Goal: Information Seeking & Learning: Learn about a topic

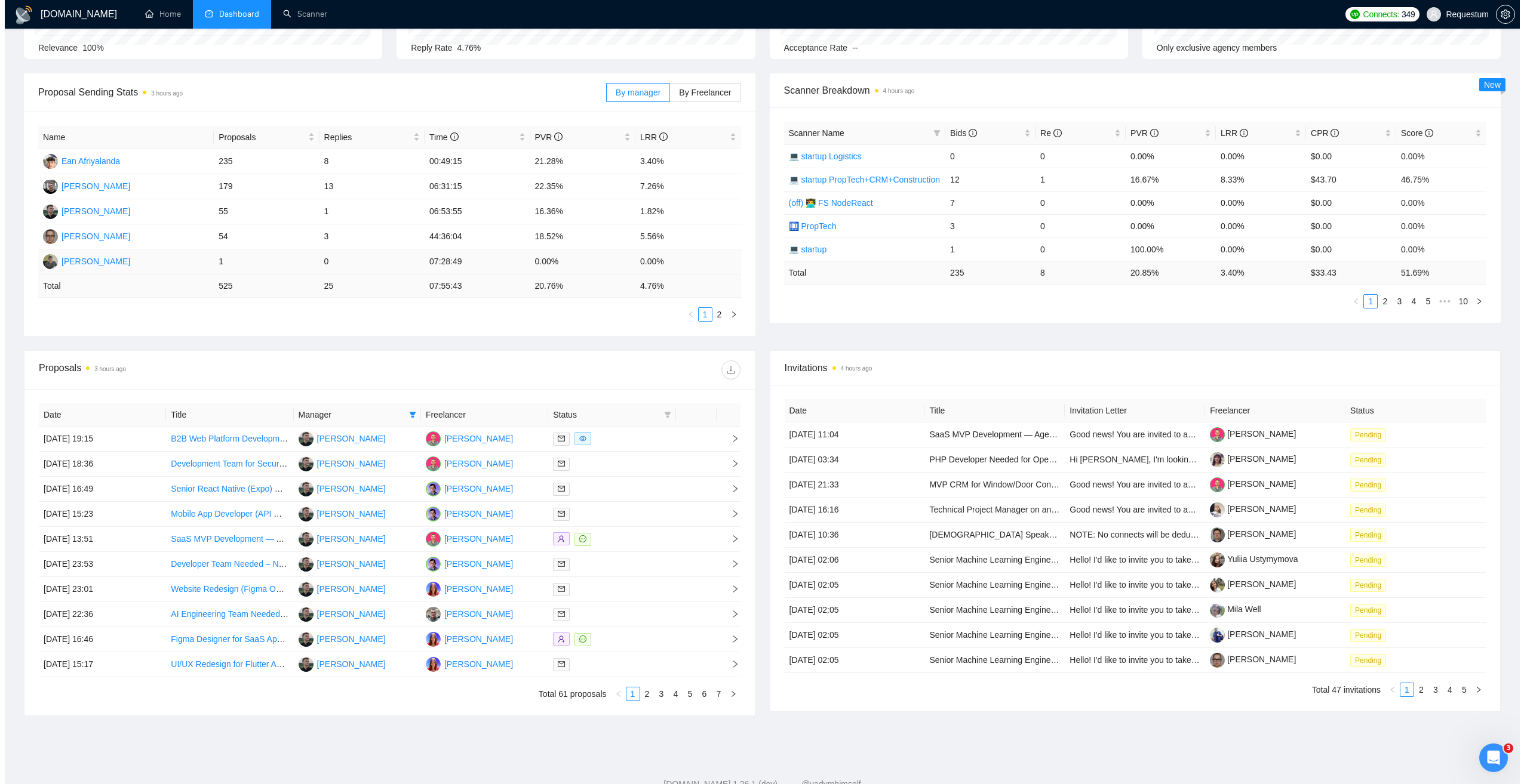
scroll to position [175, 0]
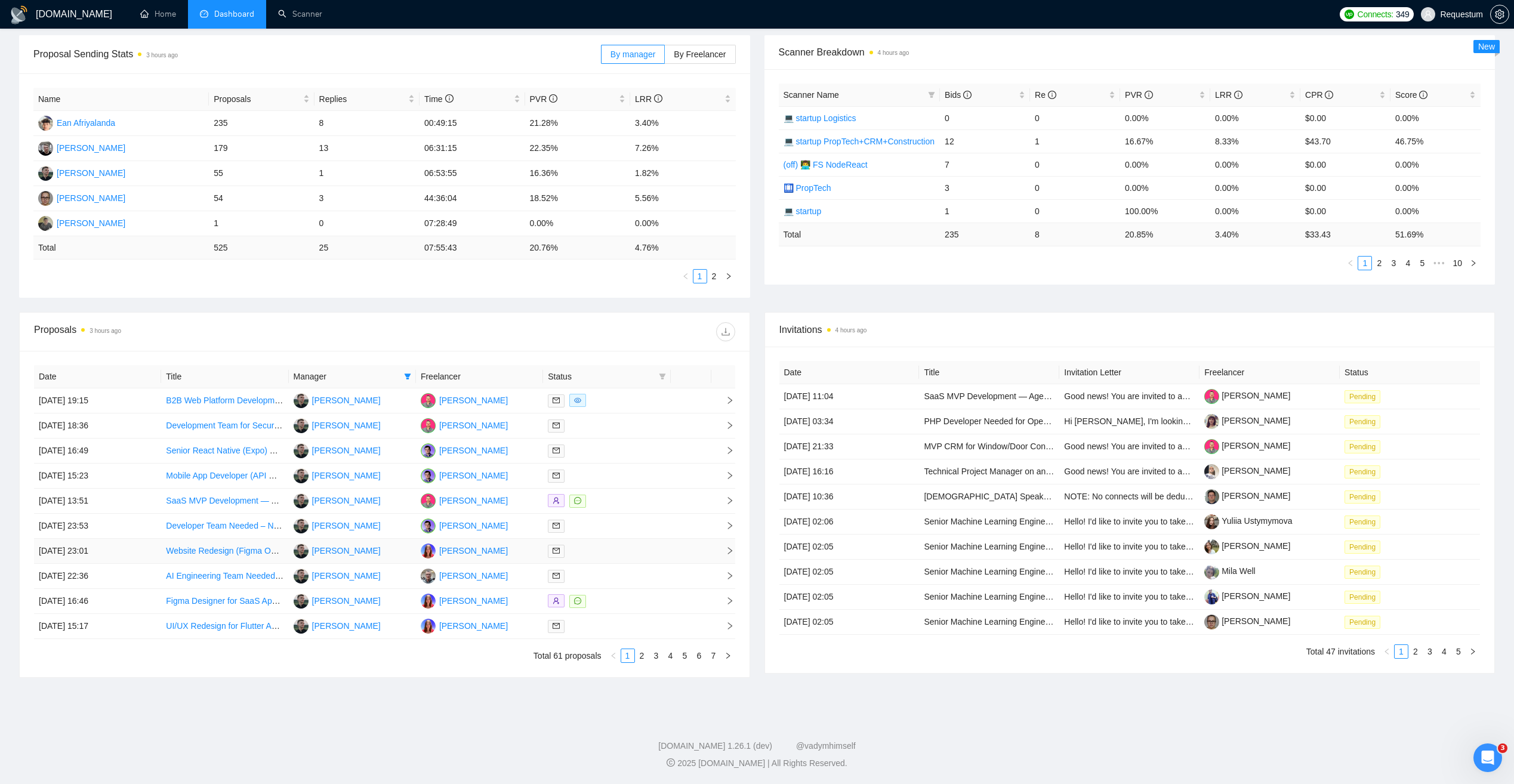
click at [619, 546] on div at bounding box center [606, 550] width 117 height 13
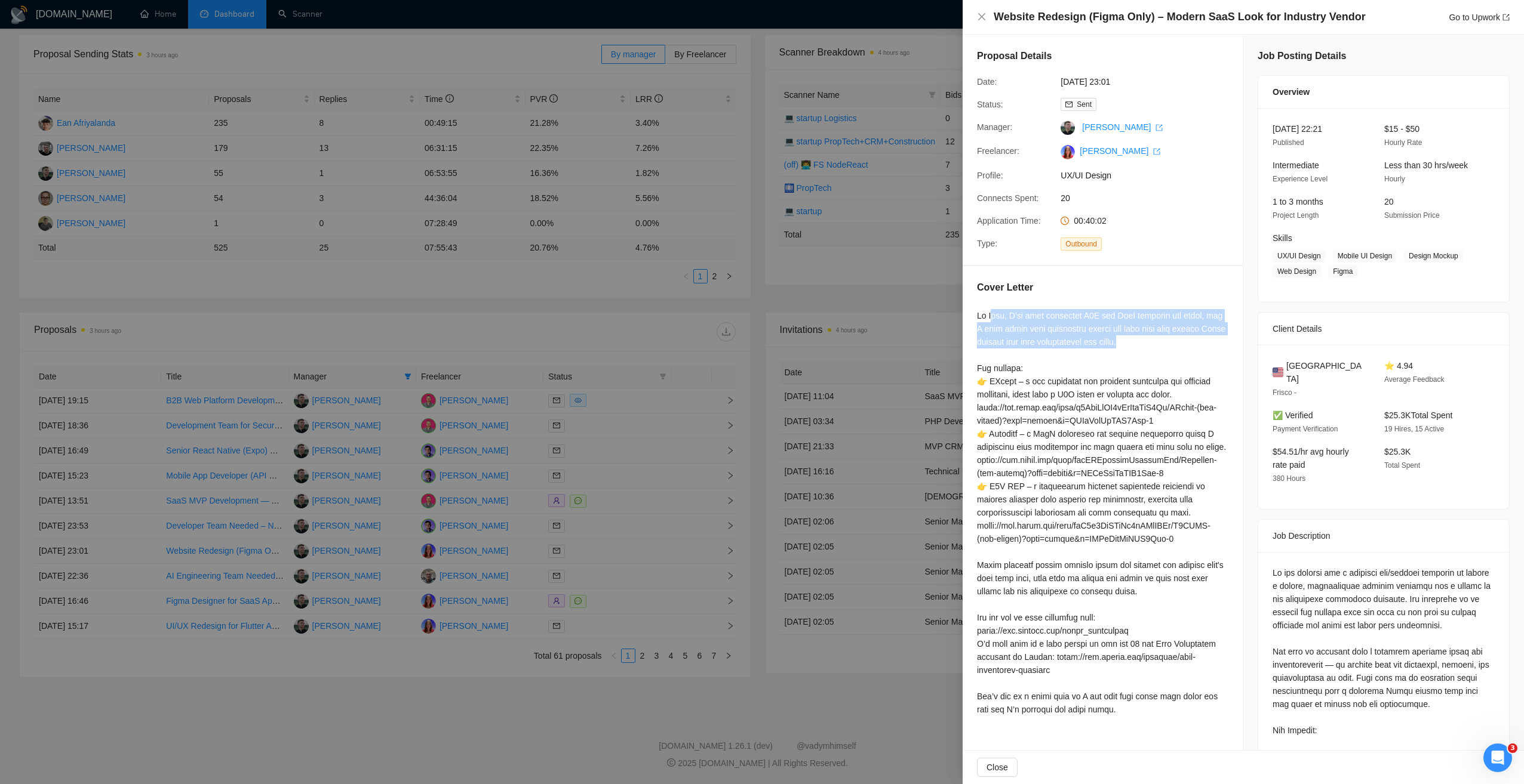
drag, startPoint x: 1099, startPoint y: 337, endPoint x: 1199, endPoint y: 340, distance: 100.0
click at [1199, 340] on div at bounding box center [1102, 512] width 251 height 407
drag, startPoint x: 1199, startPoint y: 340, endPoint x: 987, endPoint y: 317, distance: 213.2
click at [992, 318] on div at bounding box center [1102, 512] width 251 height 407
drag, startPoint x: 974, startPoint y: 312, endPoint x: 1177, endPoint y: 279, distance: 205.7
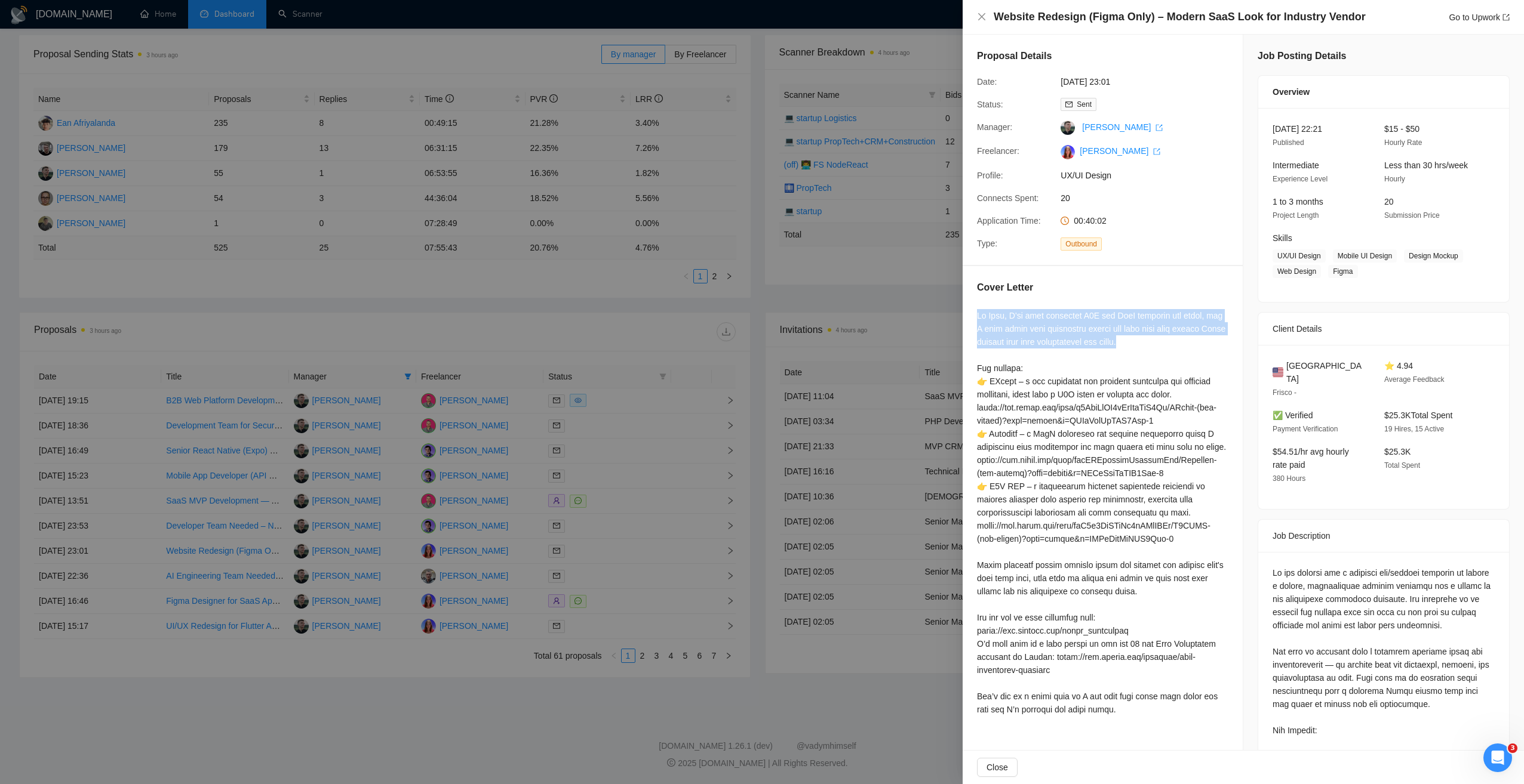
click at [1152, 339] on div "Cover Letter" at bounding box center [1103, 501] width 280 height 469
copy div "Hi Paul, I’ve been designing B2B and SaaS websites for years, and I help teams …"
click at [391, 675] on div at bounding box center [762, 392] width 1524 height 784
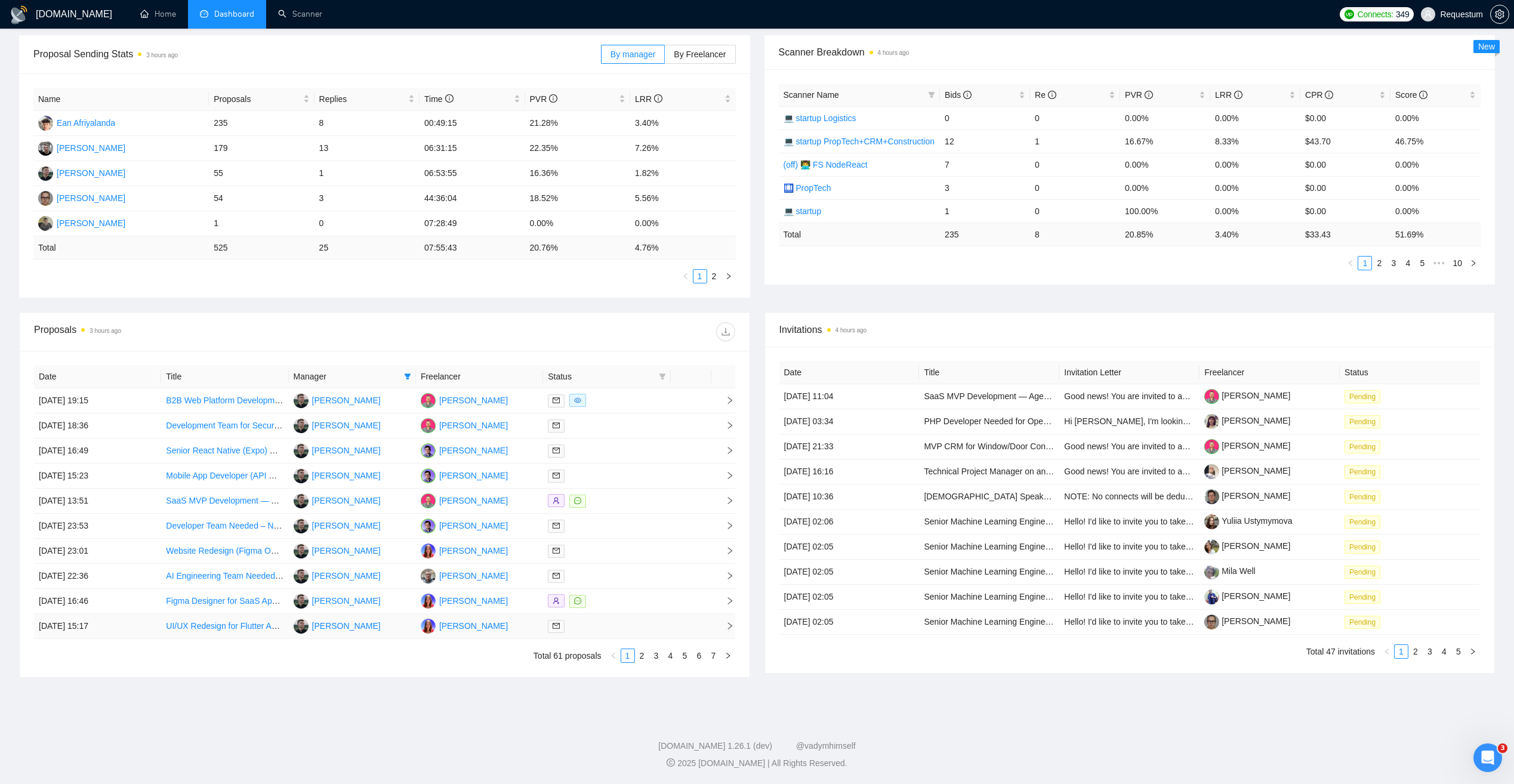
click at [621, 621] on div at bounding box center [606, 626] width 117 height 13
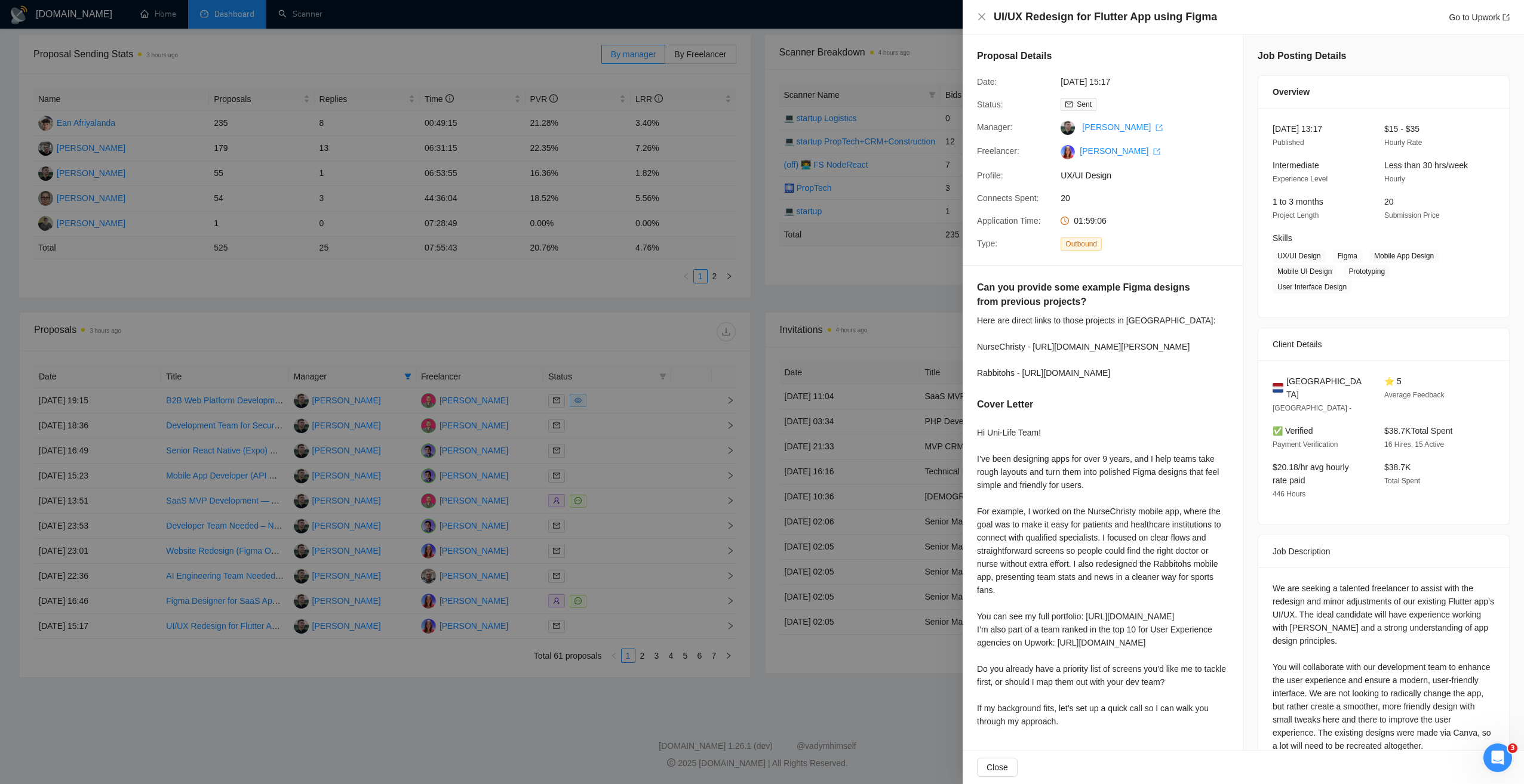
click at [743, 703] on div at bounding box center [762, 392] width 1524 height 784
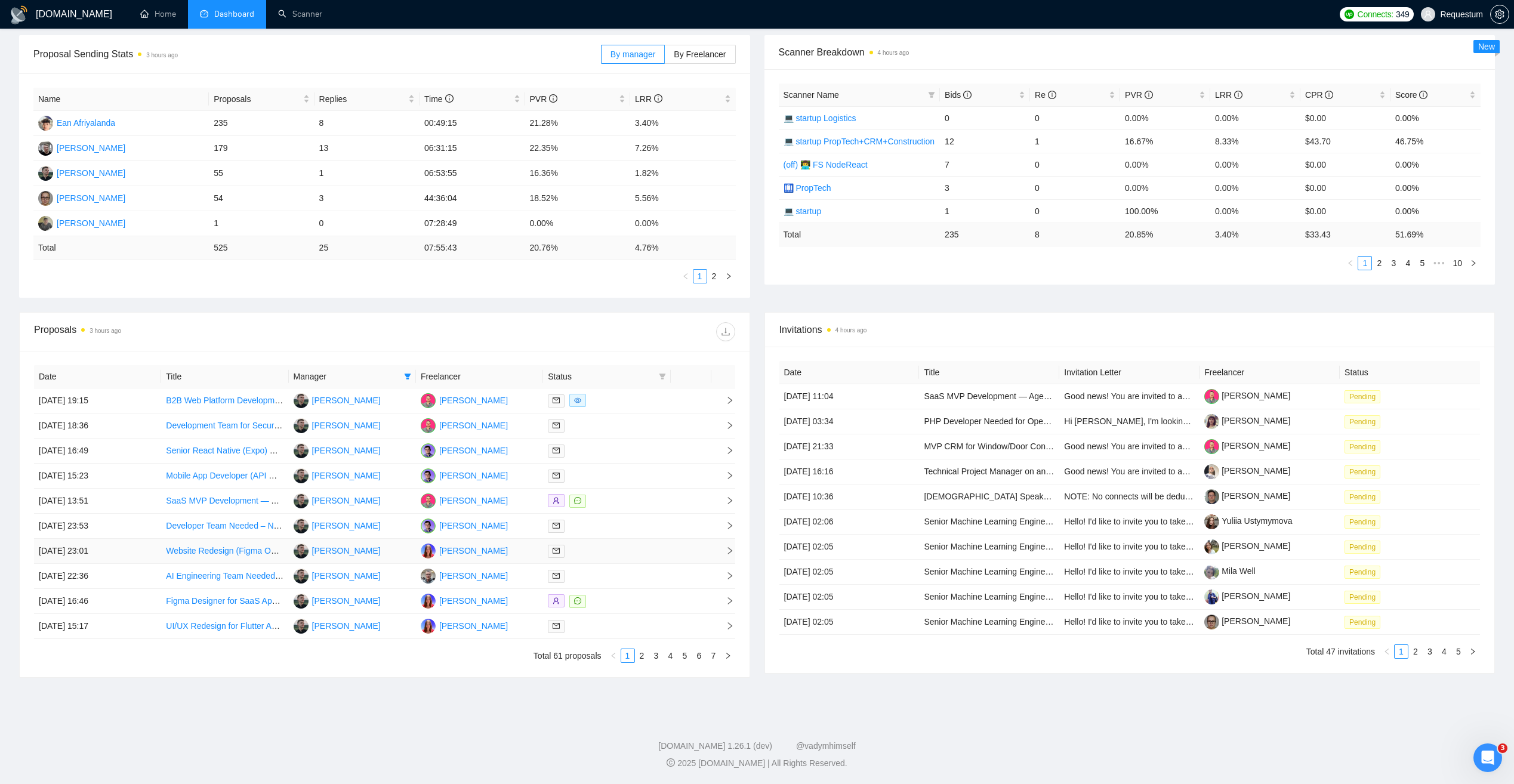
click at [627, 549] on div at bounding box center [606, 550] width 117 height 13
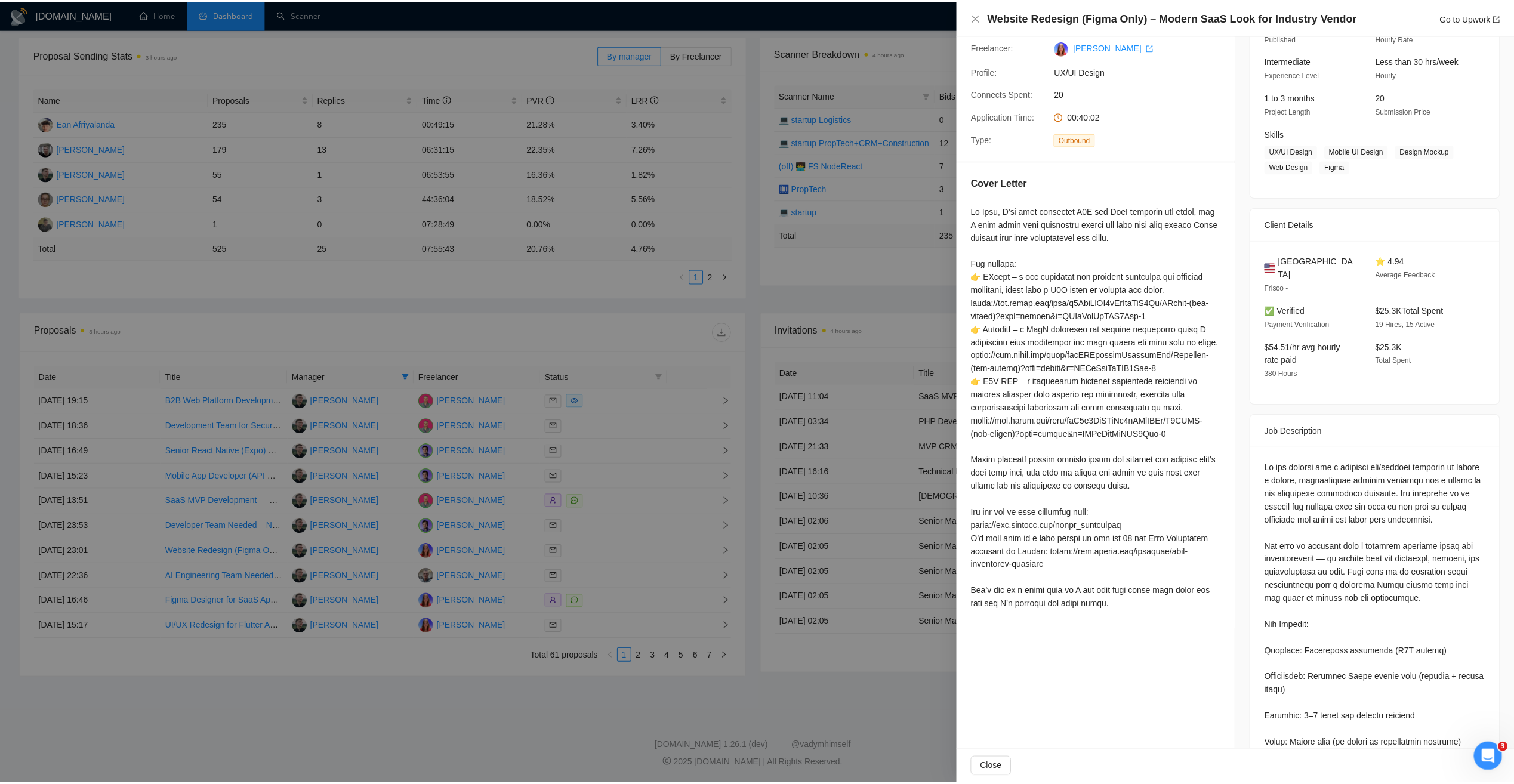
scroll to position [120, 0]
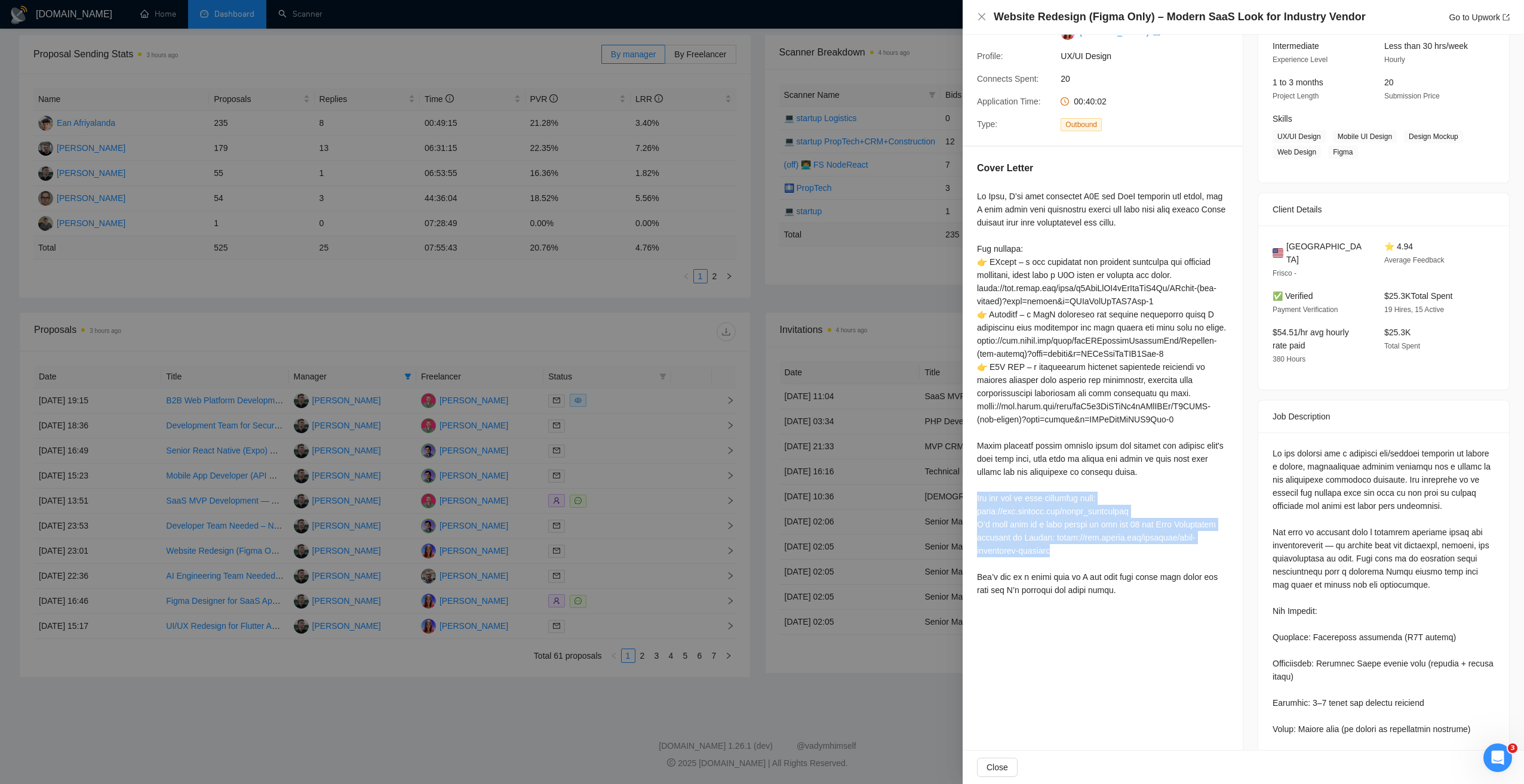
drag, startPoint x: 979, startPoint y: 512, endPoint x: 1073, endPoint y: 559, distance: 105.1
click at [1073, 559] on div at bounding box center [1102, 393] width 251 height 407
copy div "can see my full portfolio here: https://www.behance.net/irina_kuznetsova I’m al…"
click at [514, 324] on div at bounding box center [762, 392] width 1524 height 784
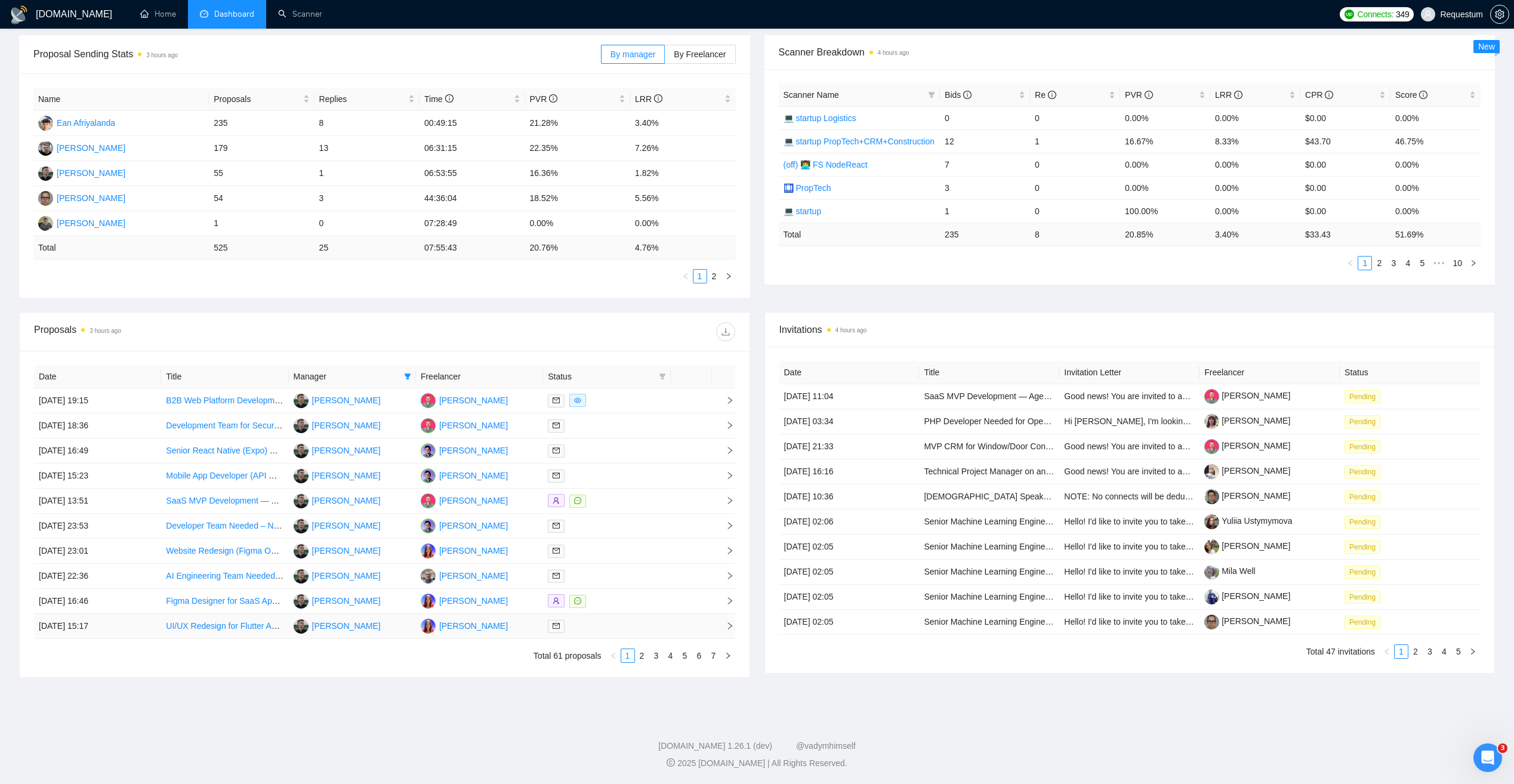
click at [608, 628] on div at bounding box center [606, 626] width 117 height 13
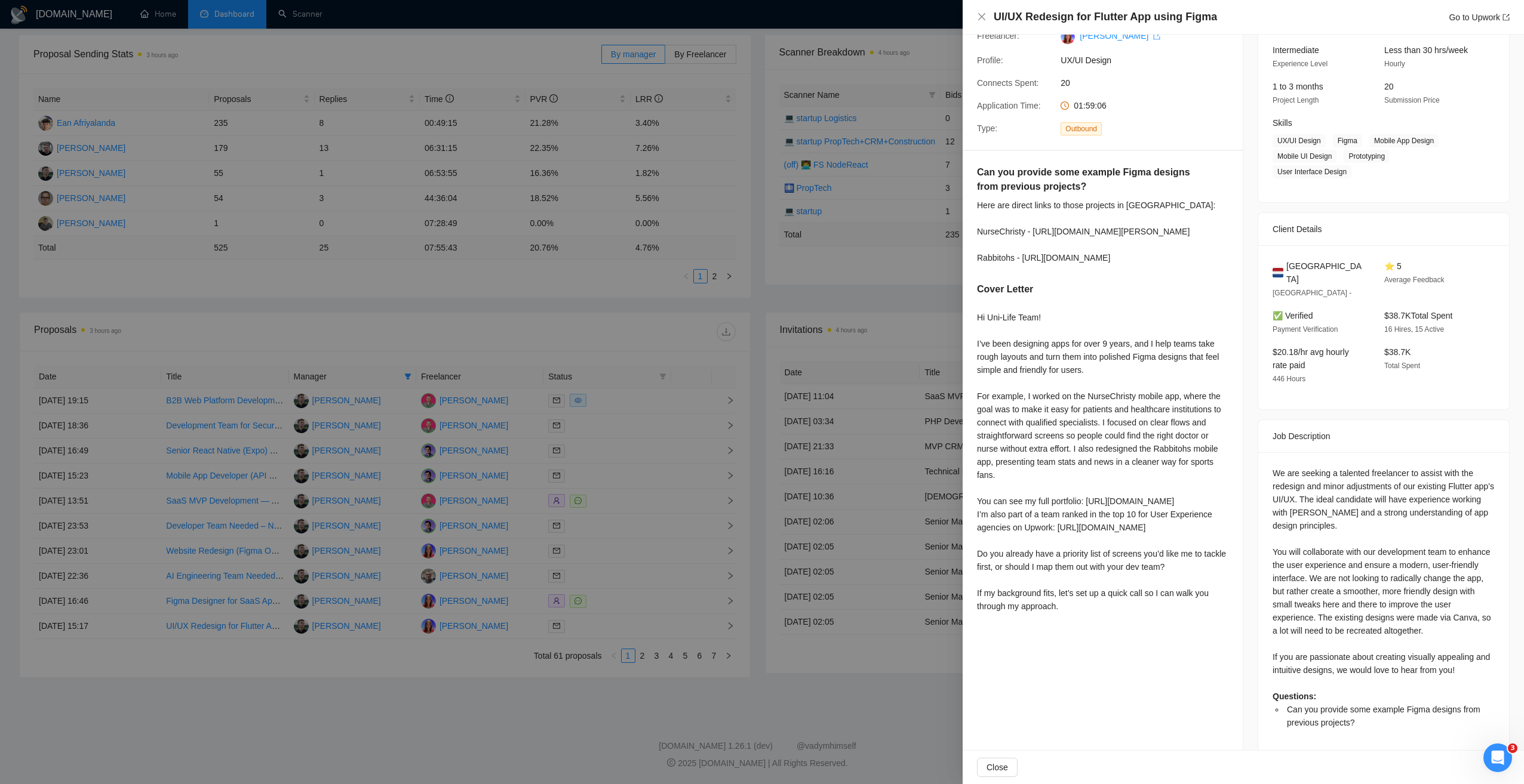
click at [626, 689] on div at bounding box center [762, 392] width 1524 height 784
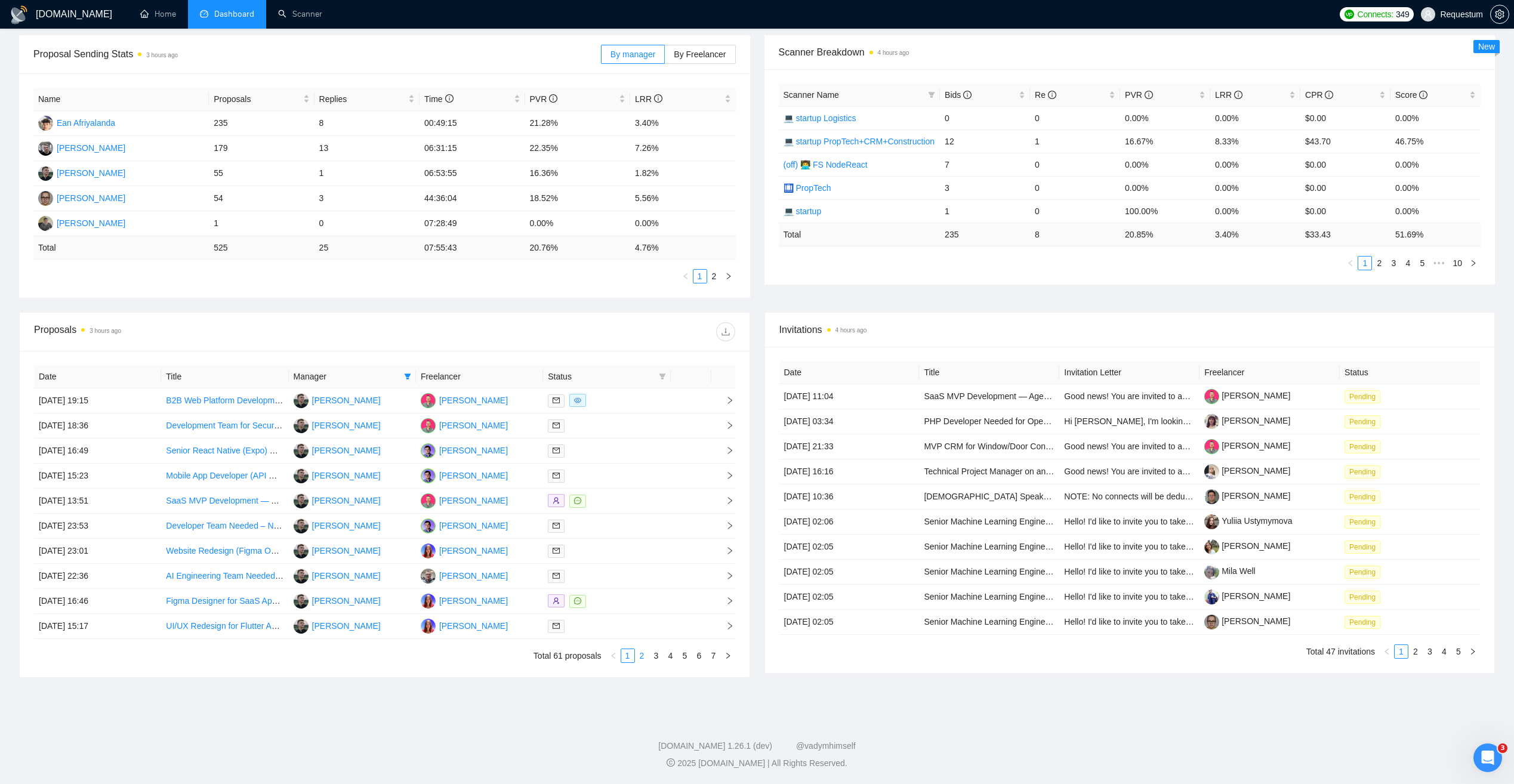
click at [644, 655] on link "2" at bounding box center [642, 656] width 13 height 13
click at [652, 655] on link "3" at bounding box center [657, 656] width 13 height 13
click at [622, 427] on div at bounding box center [606, 425] width 117 height 13
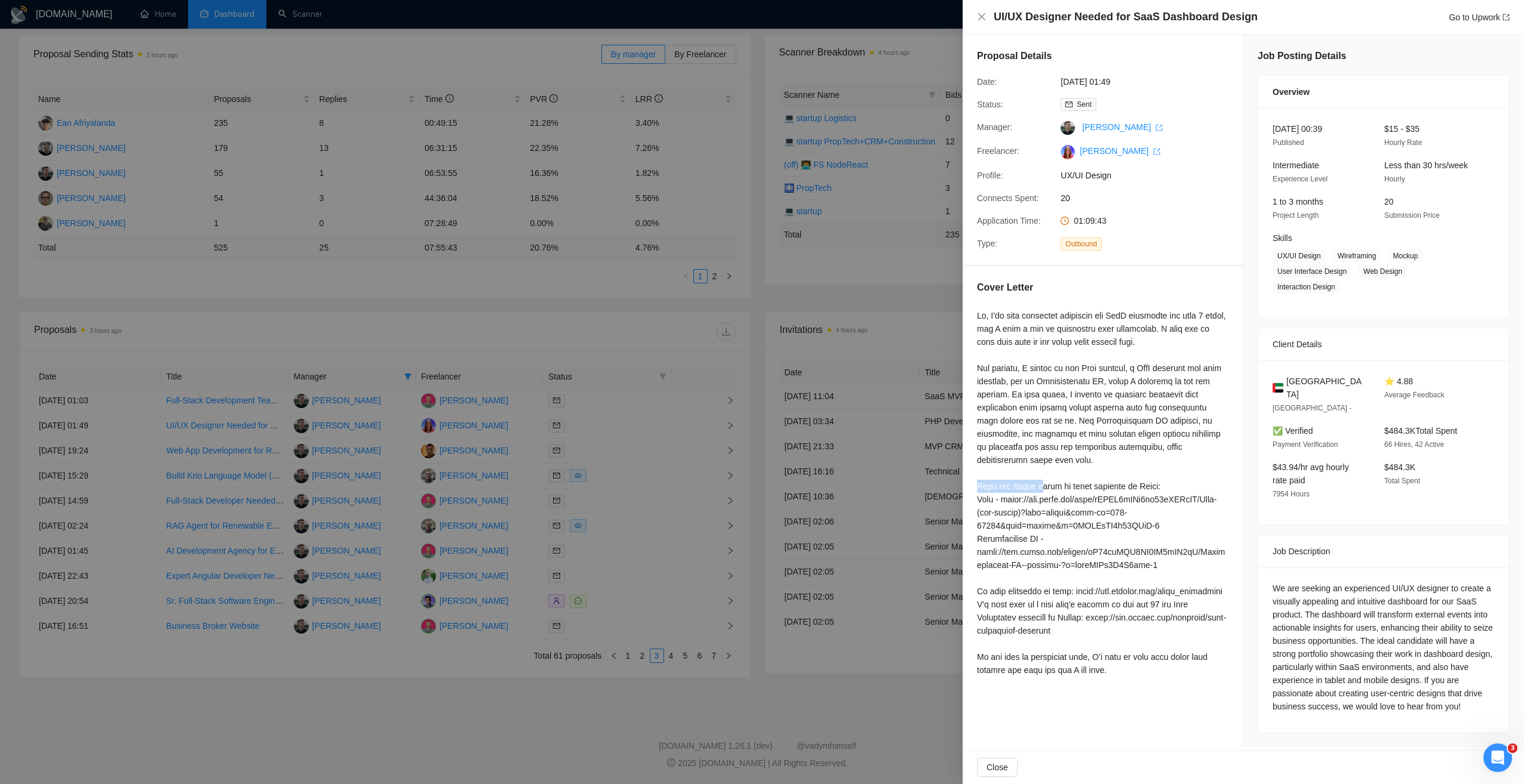
drag, startPoint x: 973, startPoint y: 472, endPoint x: 1035, endPoint y: 468, distance: 62.1
click at [1035, 468] on div "Cover Letter" at bounding box center [1103, 481] width 280 height 430
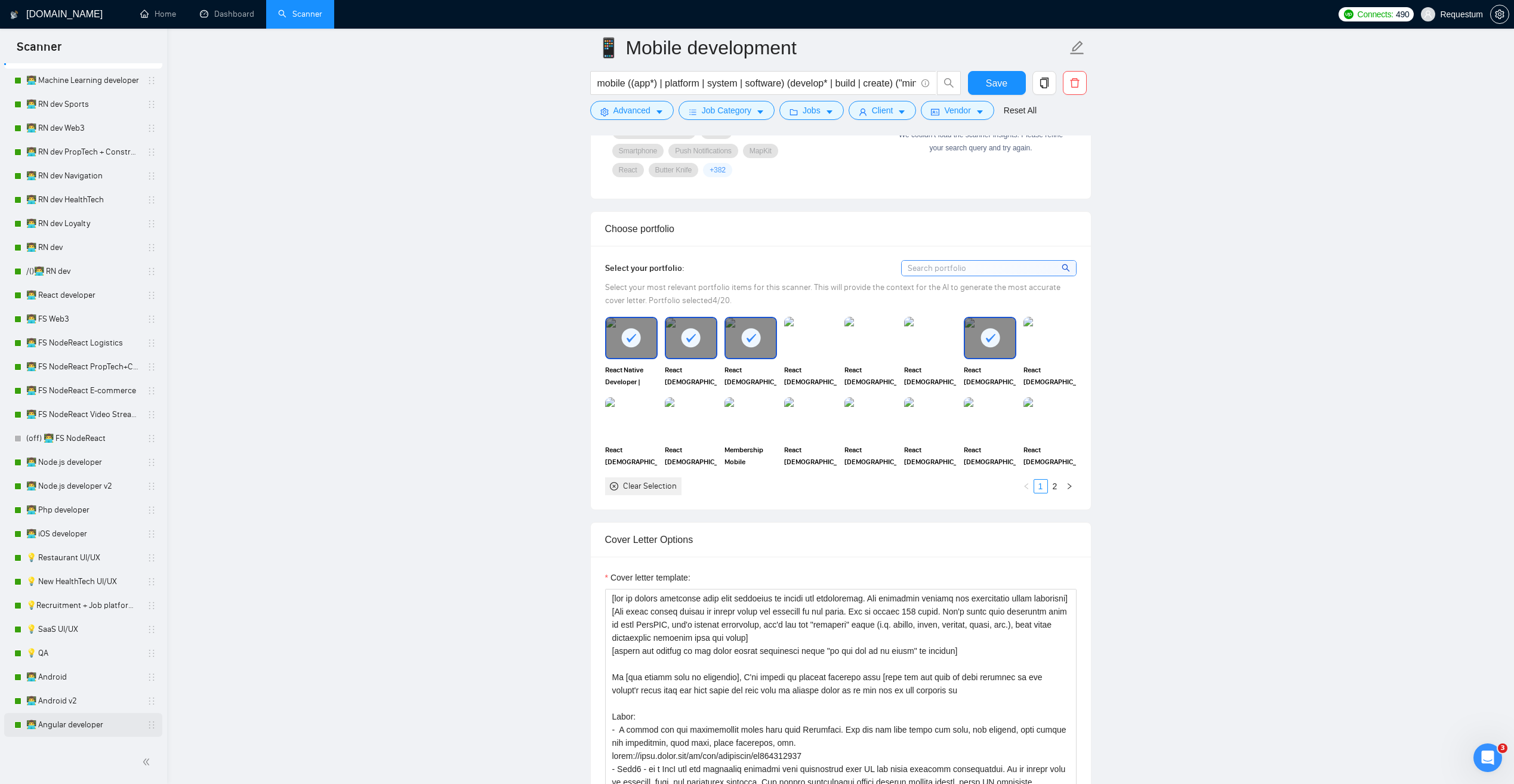
scroll to position [656, 0]
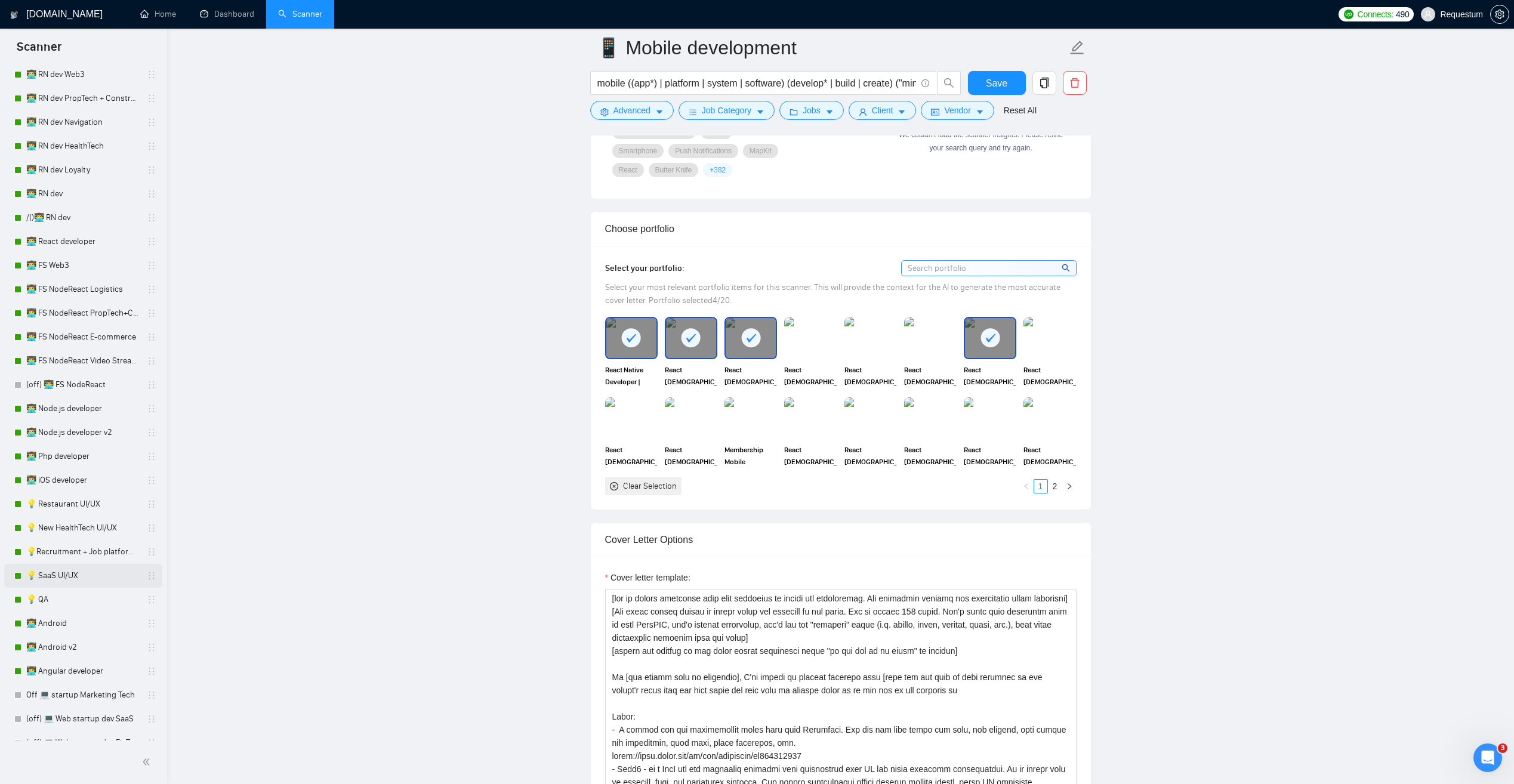
click at [105, 583] on link "💡 SaaS UI/UX" at bounding box center [83, 575] width 113 height 24
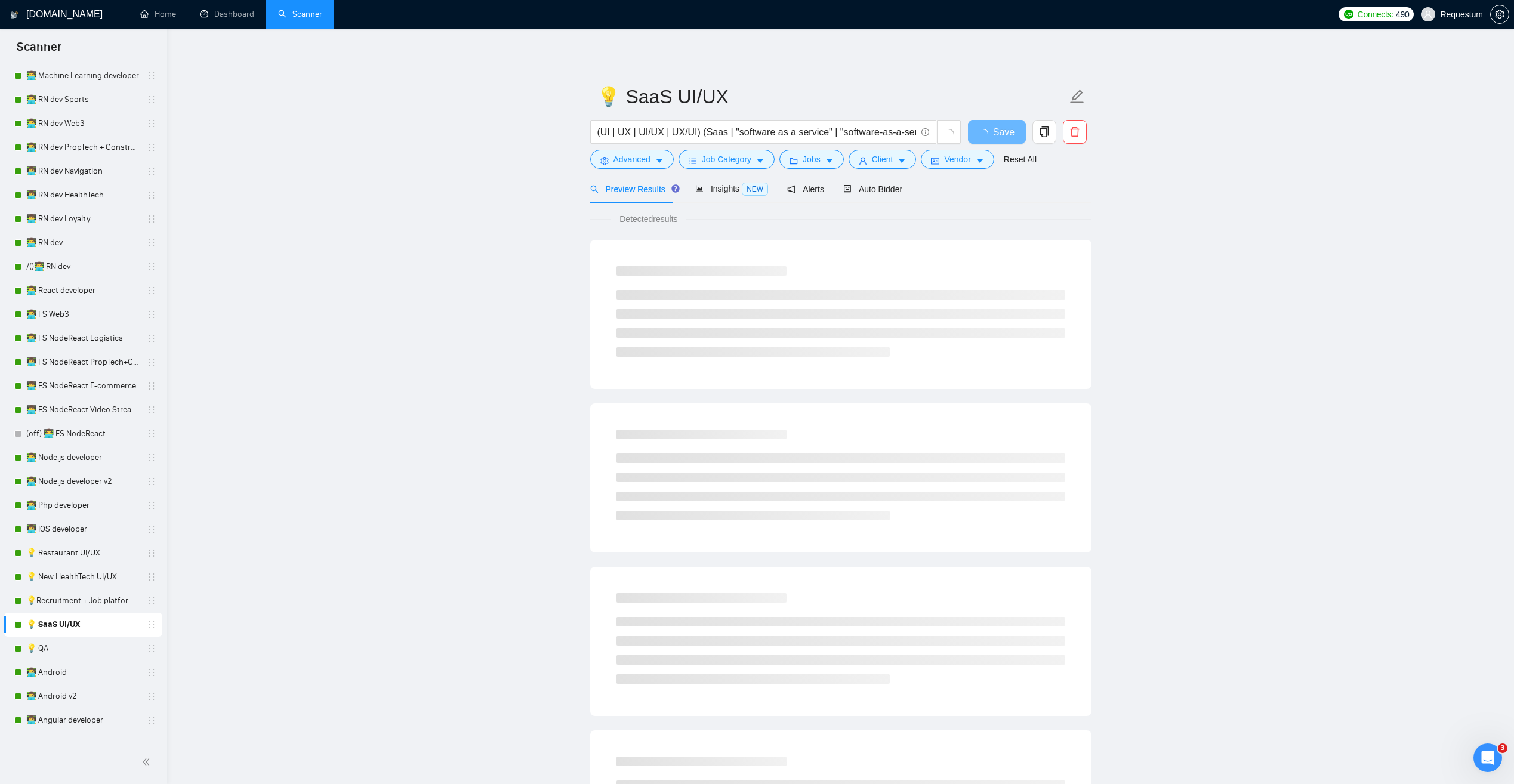
scroll to position [716, 0]
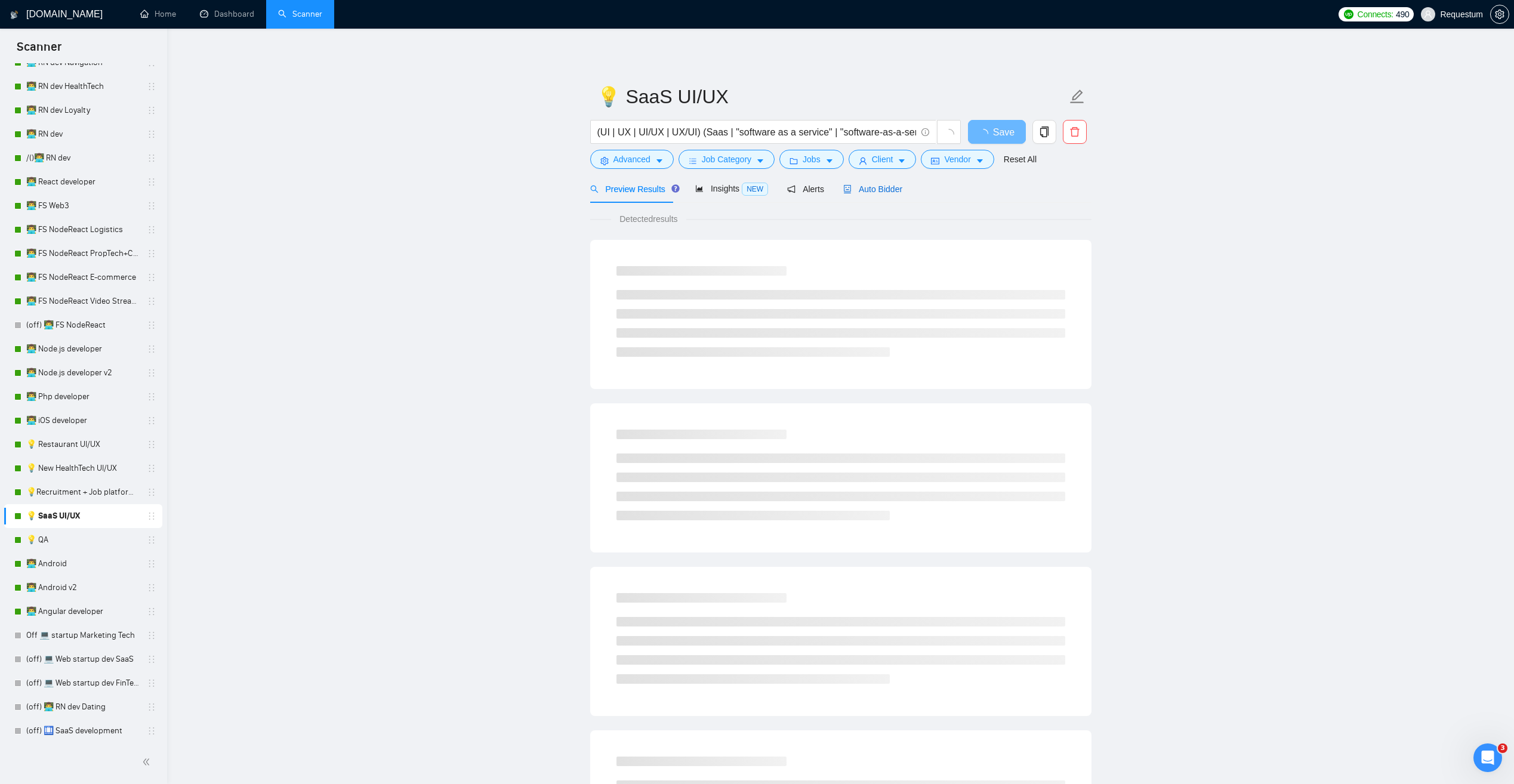
click at [846, 190] on icon "robot" at bounding box center [847, 189] width 9 height 9
